Goal: Navigation & Orientation: Go to known website

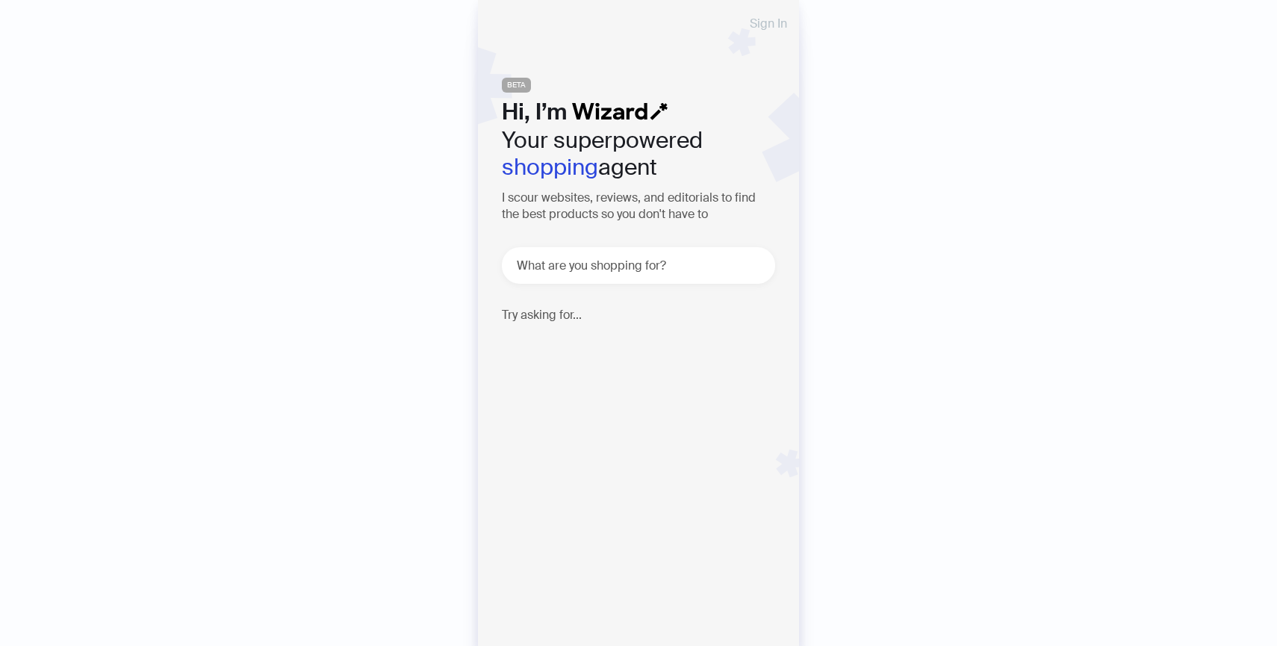
click at [763, 12] on button "Sign In" at bounding box center [768, 24] width 61 height 24
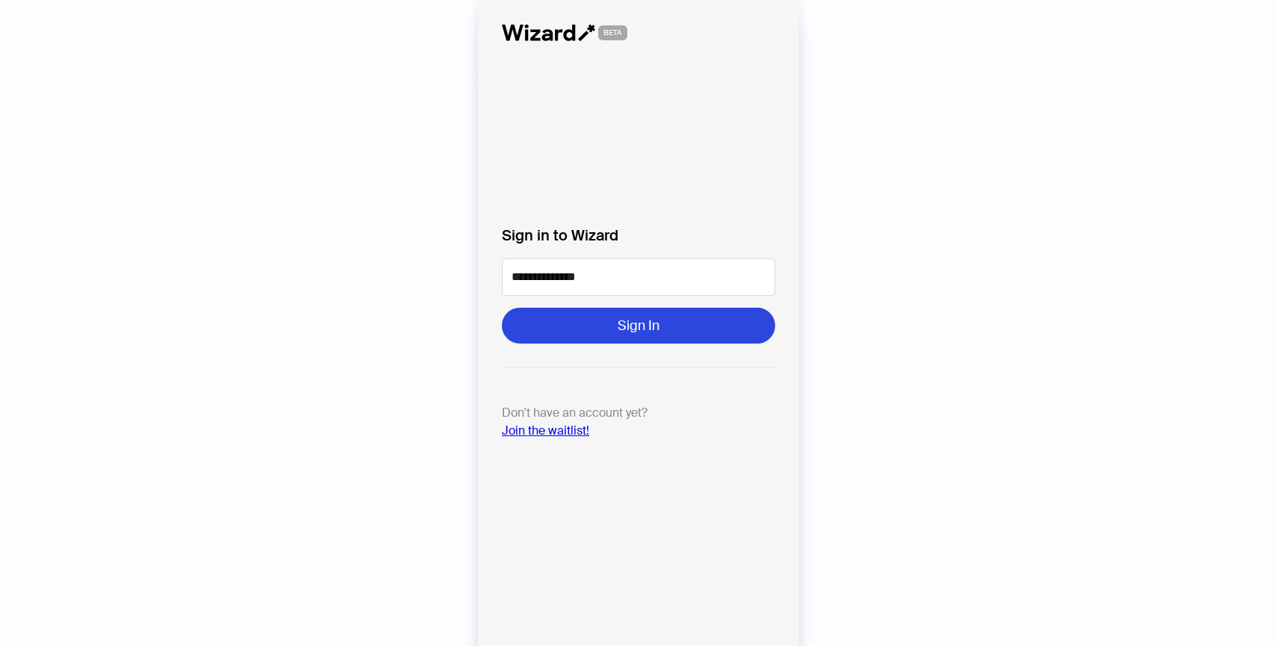
click at [642, 304] on form "**********" at bounding box center [638, 284] width 273 height 120
click at [643, 315] on button "Sign In" at bounding box center [638, 326] width 273 height 36
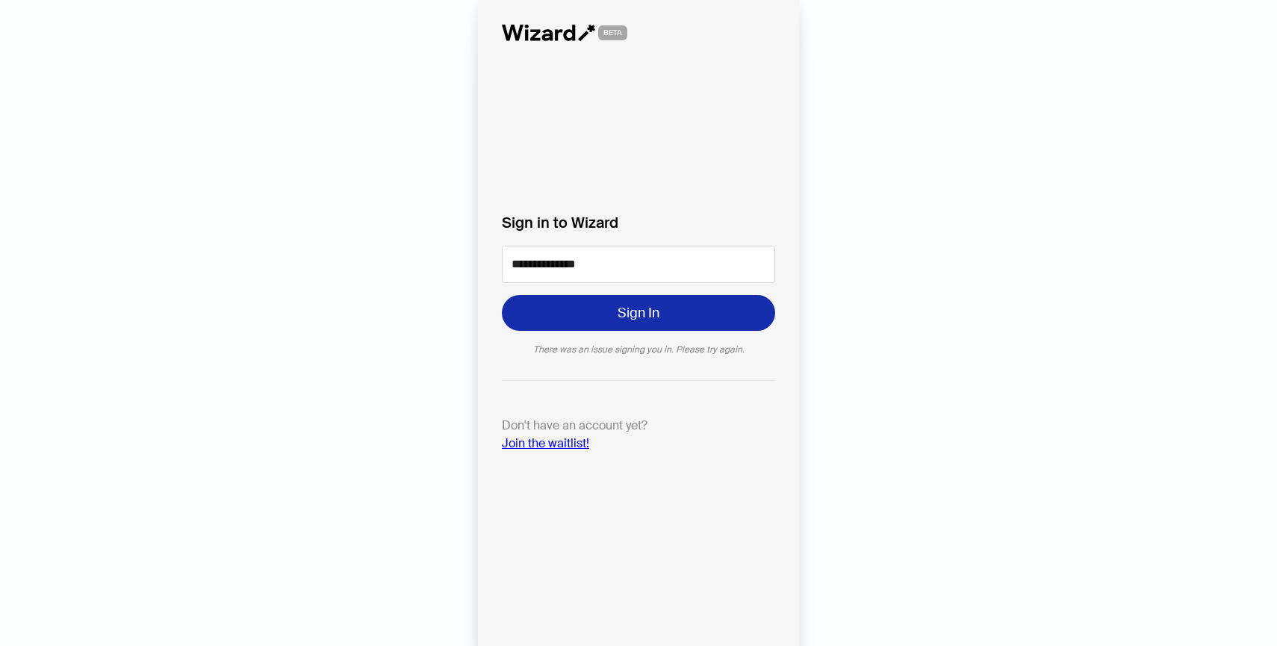
click at [675, 323] on button "Sign In" at bounding box center [638, 313] width 273 height 36
